Goal: Task Accomplishment & Management: Use online tool/utility

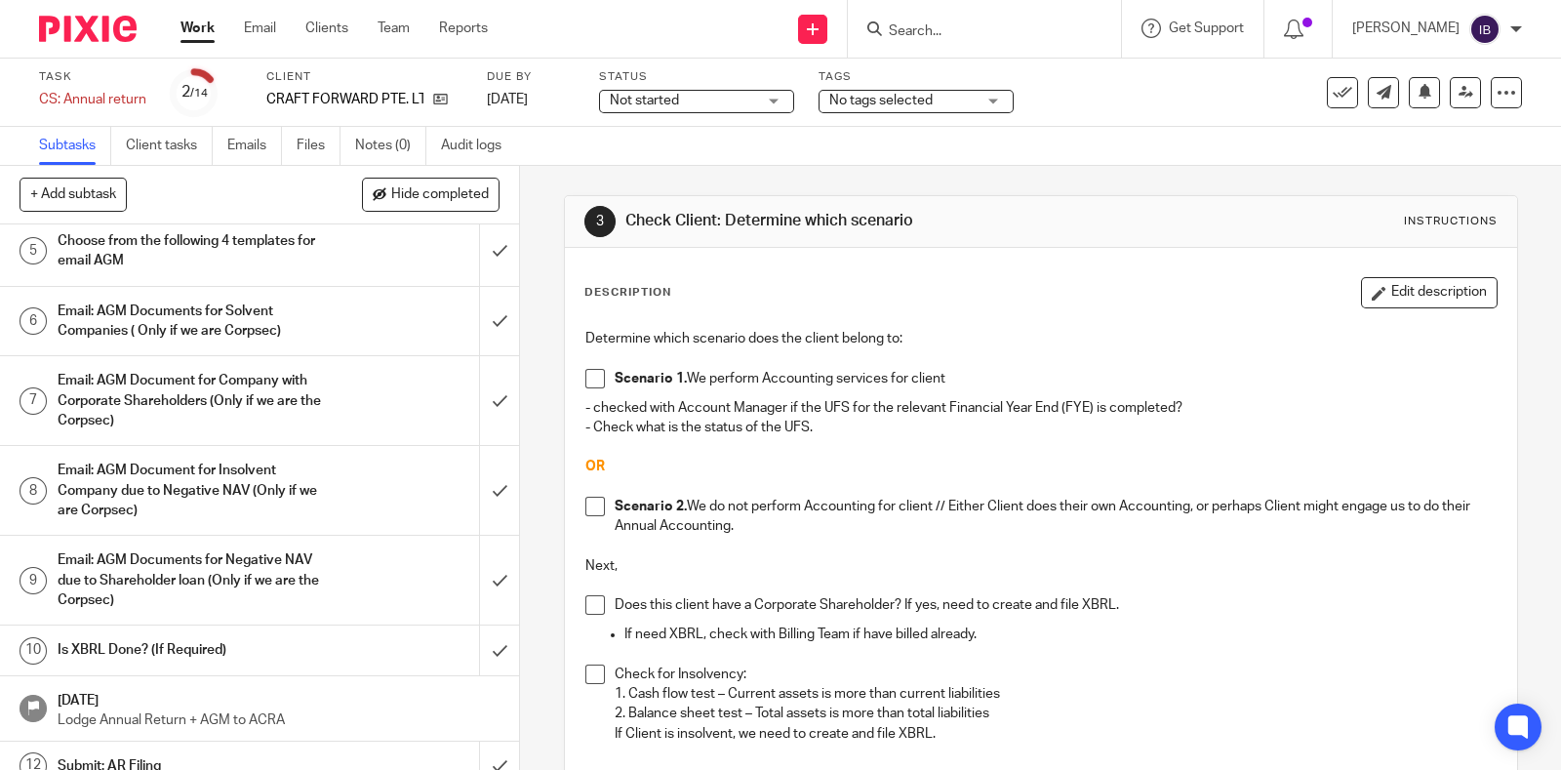
scroll to position [343, 0]
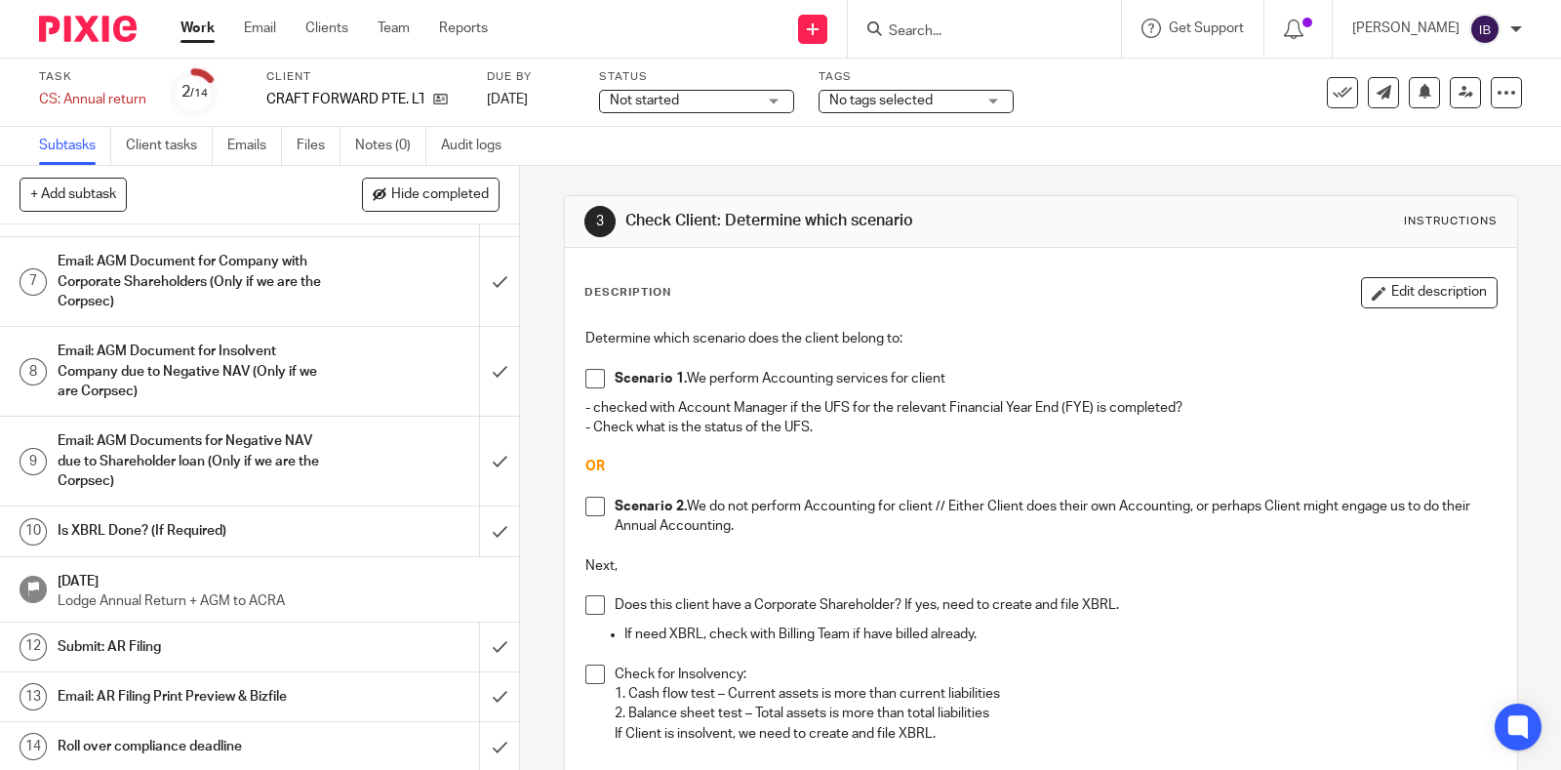
click at [213, 702] on h1 "Email: AR Filing Print Preview & Bizfile" at bounding box center [192, 696] width 268 height 29
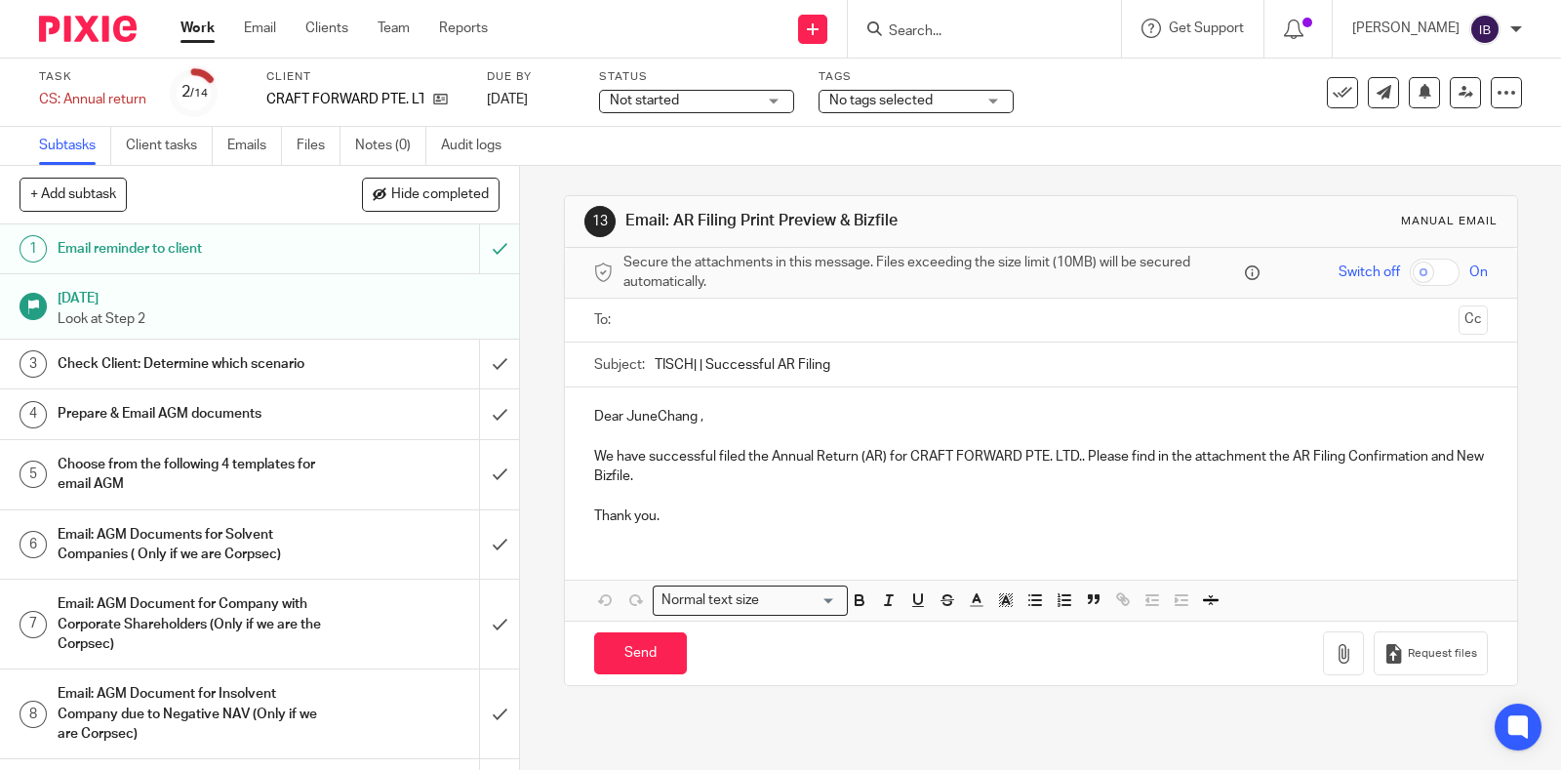
drag, startPoint x: 830, startPoint y: 362, endPoint x: 637, endPoint y: 363, distance: 193.2
click at [637, 363] on div "Subject: TISCH| | Successful AR Filing" at bounding box center [1041, 365] width 894 height 44
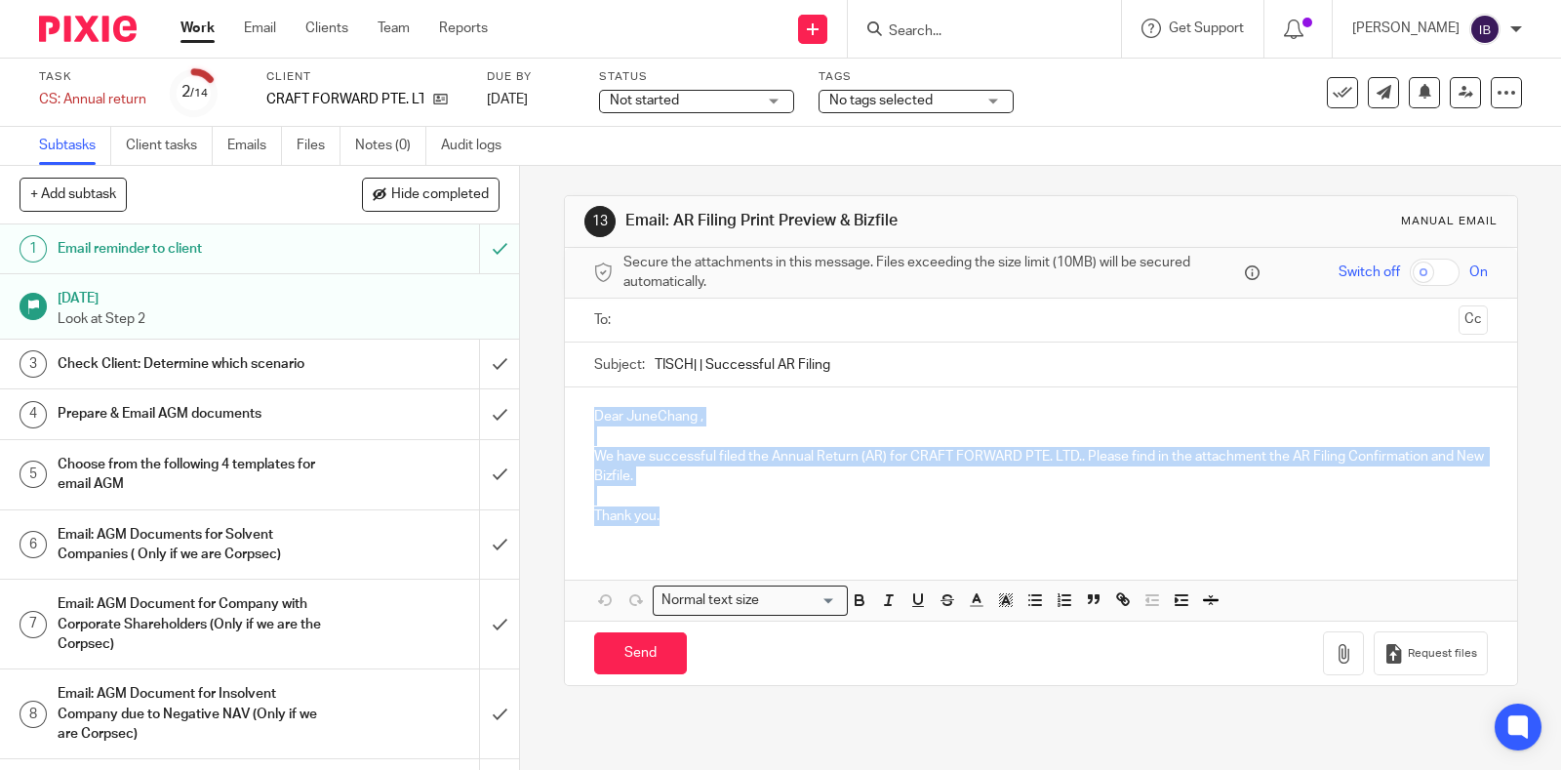
drag, startPoint x: 663, startPoint y: 514, endPoint x: 582, endPoint y: 397, distance: 142.4
click at [582, 397] on div "Dear JuneChang , We have successful filed the Annual Return (AR) for CRAFT FORW…" at bounding box center [1041, 463] width 952 height 153
